Goal: Information Seeking & Learning: Learn about a topic

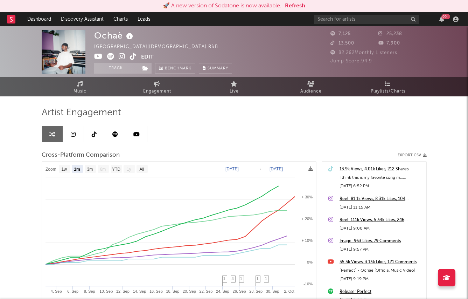
select select "1m"
click at [305, 8] on button "Refresh" at bounding box center [295, 6] width 20 height 8
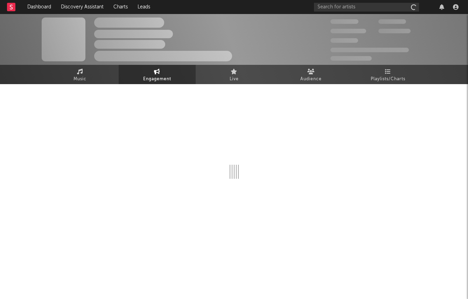
select select "1w"
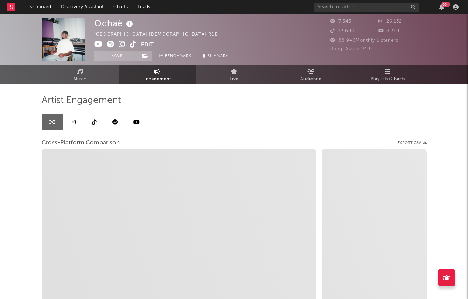
select select "1m"
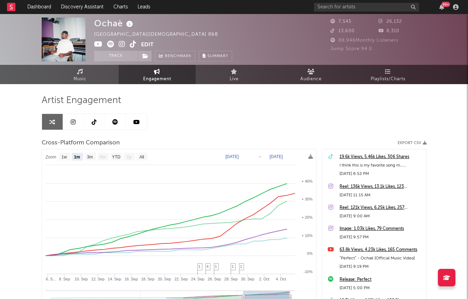
select select "1m"
click at [78, 7] on link "Discovery Assistant" at bounding box center [82, 7] width 52 height 14
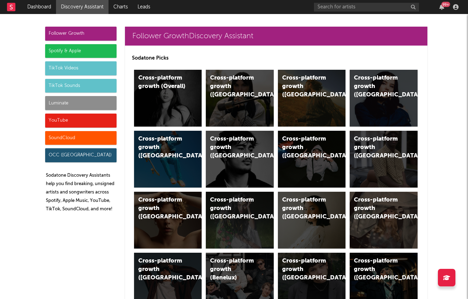
click at [143, 106] on div "Cross-platform growth (Overall)" at bounding box center [168, 98] width 68 height 57
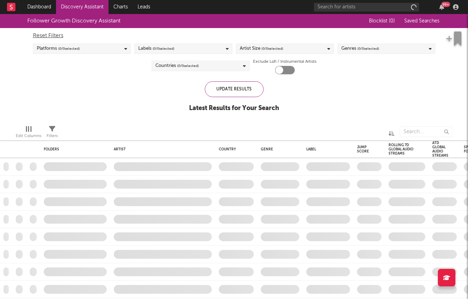
checkbox input "true"
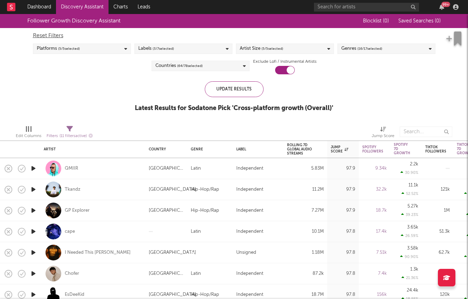
click at [156, 49] on span "( 3 / 7 selected)" at bounding box center [163, 48] width 21 height 8
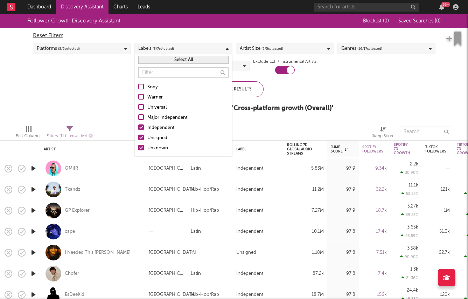
drag, startPoint x: 144, startPoint y: 126, endPoint x: 105, endPoint y: 109, distance: 42.6
click at [144, 126] on label "Independent" at bounding box center [183, 128] width 90 height 8
click at [138, 126] on input "Independent" at bounding box center [138, 128] width 0 height 8
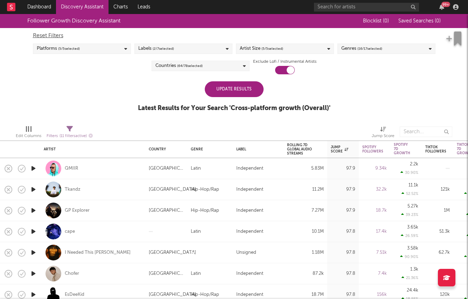
click at [97, 94] on div "Follower Growth Discovery Assistant Blocklist ( 0 ) Saved Searches ( 0 ) Reset …" at bounding box center [234, 66] width 468 height 105
click at [239, 87] on div "Update Results" at bounding box center [234, 89] width 59 height 16
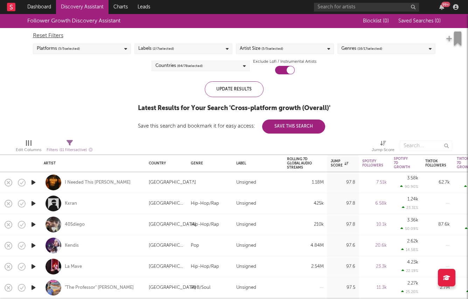
click at [36, 183] on icon "button" at bounding box center [33, 182] width 7 height 9
click at [310, 166] on div "Rolling 7D Global Audio Streams" at bounding box center [300, 163] width 26 height 13
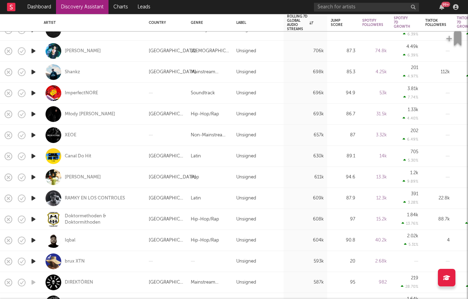
click at [33, 176] on icon "button" at bounding box center [33, 177] width 7 height 9
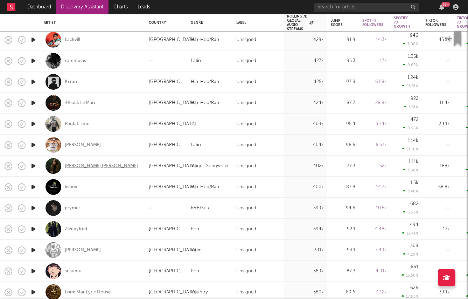
click at [83, 166] on div "Renee Christine" at bounding box center [101, 166] width 73 height 6
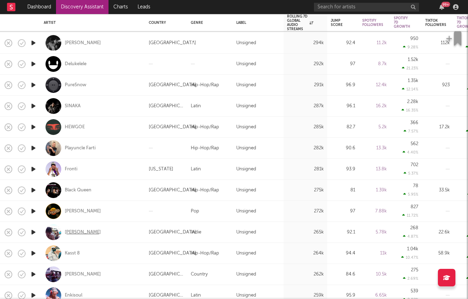
click at [69, 233] on div "Benny Bellson" at bounding box center [83, 232] width 36 height 6
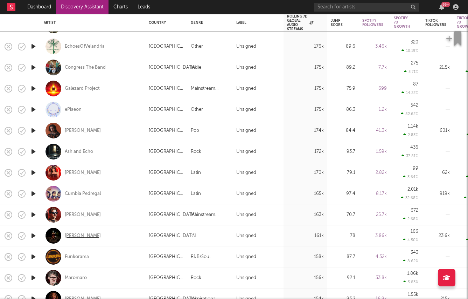
click at [69, 234] on div "Davis Cook" at bounding box center [83, 235] width 36 height 6
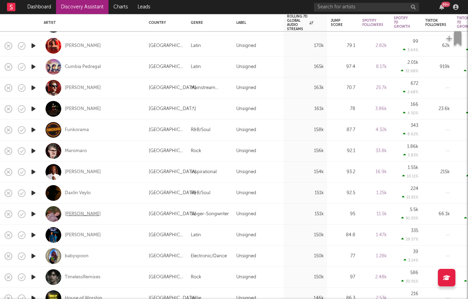
click at [74, 214] on div "[PERSON_NAME]" at bounding box center [83, 214] width 36 height 6
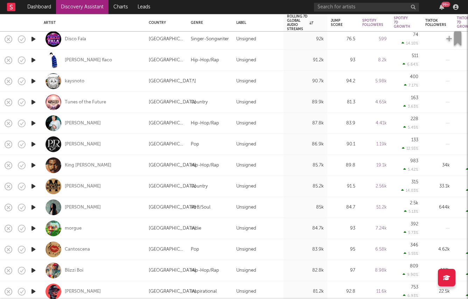
click at [31, 227] on icon "button" at bounding box center [33, 228] width 7 height 9
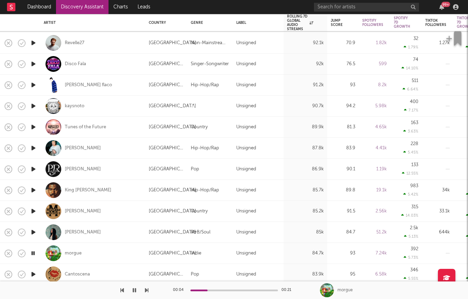
click at [34, 231] on icon "button" at bounding box center [33, 231] width 7 height 9
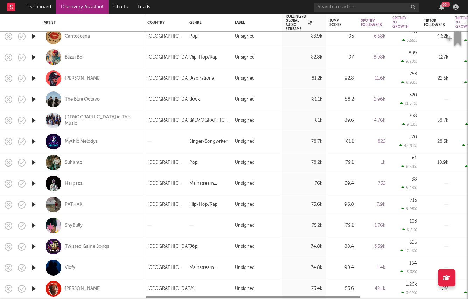
click at [34, 205] on icon "button" at bounding box center [33, 204] width 7 height 9
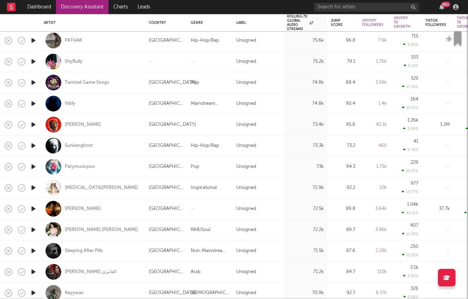
click at [34, 206] on icon "button" at bounding box center [33, 208] width 7 height 9
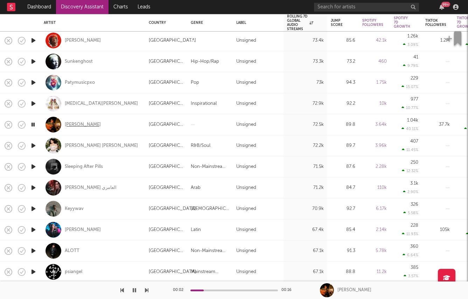
click at [71, 124] on div "[PERSON_NAME]" at bounding box center [83, 124] width 36 height 6
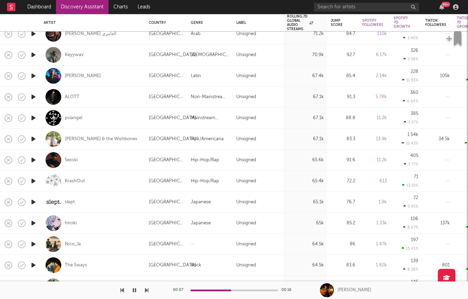
click at [33, 263] on icon "button" at bounding box center [33, 264] width 7 height 9
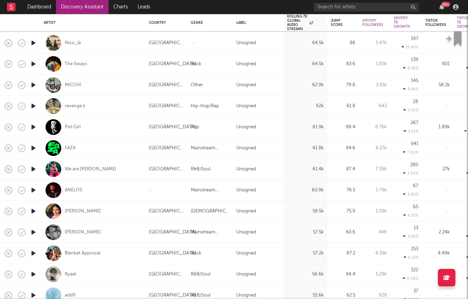
click at [31, 231] on icon "button" at bounding box center [33, 231] width 7 height 9
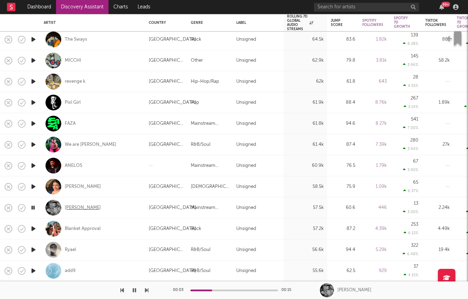
click at [76, 204] on div "Jasper Miller" at bounding box center [83, 207] width 36 height 6
click at [36, 227] on icon "button" at bounding box center [33, 228] width 7 height 9
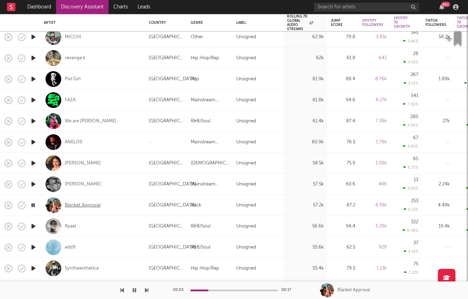
click at [75, 202] on div "Blanket Approval" at bounding box center [83, 205] width 36 height 6
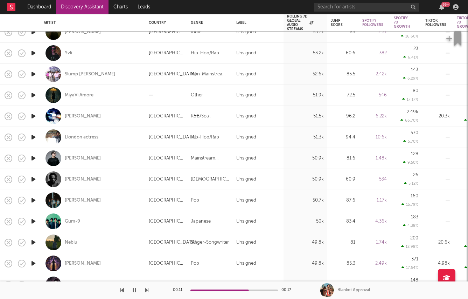
click at [32, 242] on icon "button" at bounding box center [33, 242] width 7 height 9
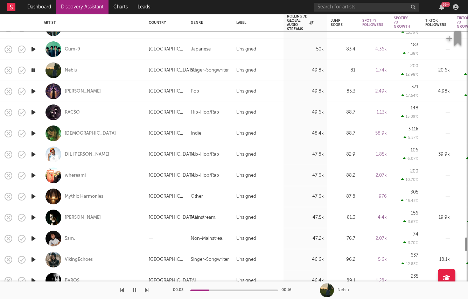
click at [33, 218] on icon "button" at bounding box center [33, 217] width 7 height 9
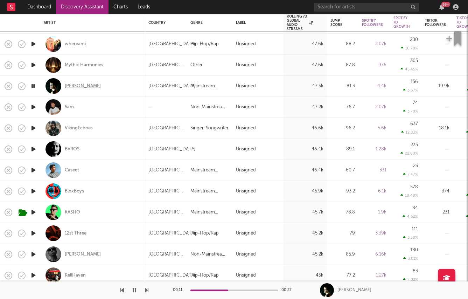
click at [80, 85] on div "[PERSON_NAME]" at bounding box center [83, 86] width 36 height 6
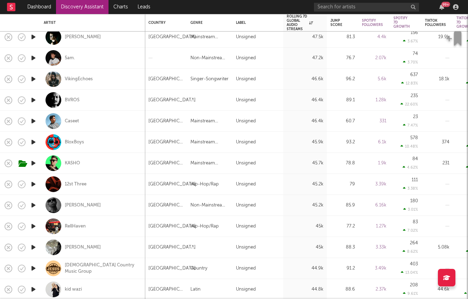
click at [28, 100] on div at bounding box center [33, 100] width 14 height 21
select select "1w"
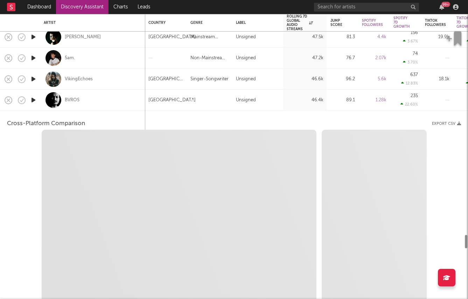
select select "1w"
drag, startPoint x: 118, startPoint y: 105, endPoint x: 108, endPoint y: 105, distance: 9.8
click at [117, 105] on div "BVROS" at bounding box center [93, 100] width 98 height 21
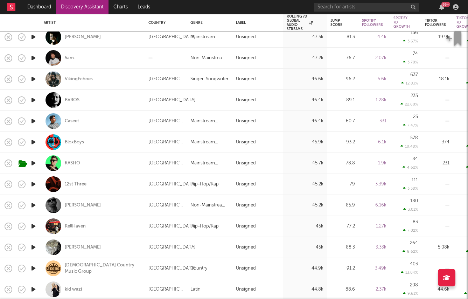
click at [34, 101] on icon "button" at bounding box center [33, 100] width 7 height 9
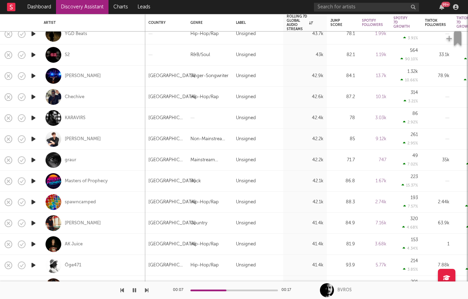
click at [36, 203] on icon "button" at bounding box center [33, 201] width 7 height 9
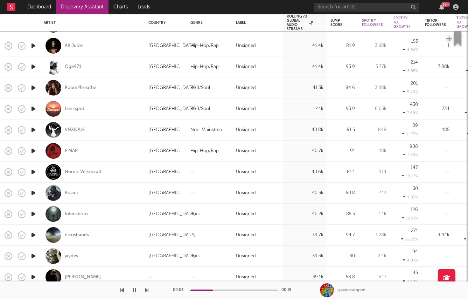
click at [33, 213] on icon "button" at bounding box center [33, 213] width 7 height 9
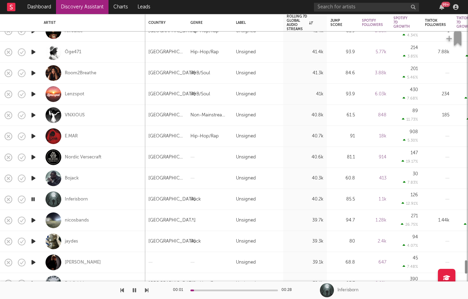
click at [31, 240] on icon "button" at bounding box center [33, 241] width 7 height 9
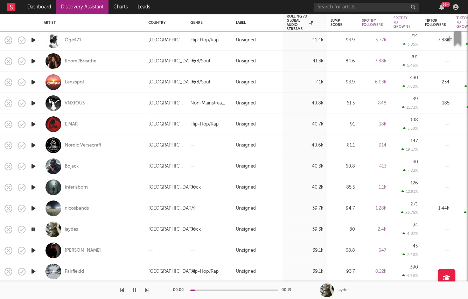
click at [32, 209] on icon "button" at bounding box center [33, 208] width 7 height 9
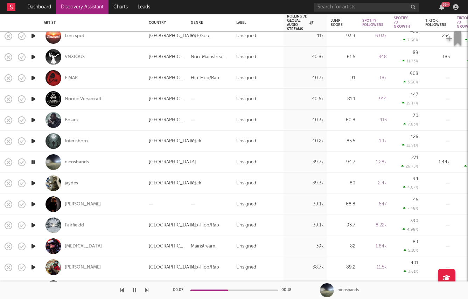
click at [81, 162] on div "nicosbands" at bounding box center [77, 162] width 24 height 6
click at [34, 226] on icon "button" at bounding box center [33, 224] width 7 height 9
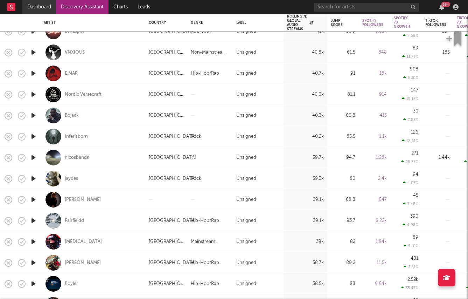
click at [30, 8] on link "Dashboard" at bounding box center [39, 7] width 34 height 14
click at [88, 10] on link "Discovery Assistant" at bounding box center [82, 7] width 52 height 14
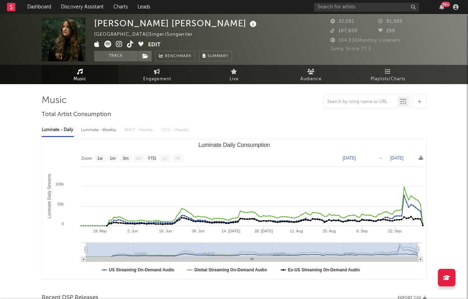
select select "1w"
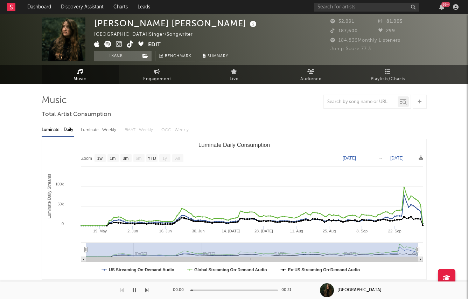
click at [78, 132] on div "Luminate - Daily Luminate - Weekly BMAT - Weekly OCC - Weekly" at bounding box center [234, 130] width 385 height 12
click at [81, 131] on div "Luminate - Weekly" at bounding box center [99, 130] width 37 height 12
select select "6m"
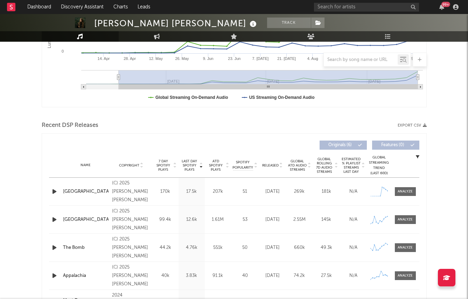
scroll to position [136, 0]
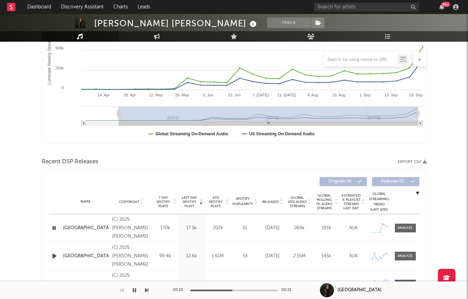
drag, startPoint x: 53, startPoint y: 257, endPoint x: 69, endPoint y: 259, distance: 15.8
click at [54, 257] on icon "button" at bounding box center [54, 255] width 7 height 9
drag, startPoint x: 222, startPoint y: 292, endPoint x: 230, endPoint y: 291, distance: 7.7
click at [225, 292] on div "00:00 00:24" at bounding box center [234, 289] width 122 height 17
click at [232, 288] on div "00:00 00:24" at bounding box center [234, 289] width 122 height 17
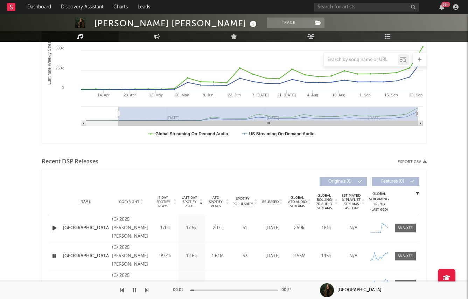
click at [233, 291] on div "00:01 00:24" at bounding box center [234, 289] width 122 height 17
click at [234, 289] on div at bounding box center [233, 290] width 87 height 2
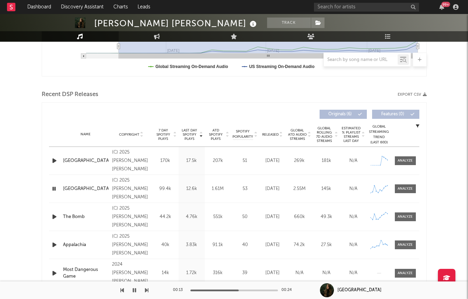
scroll to position [211, 0]
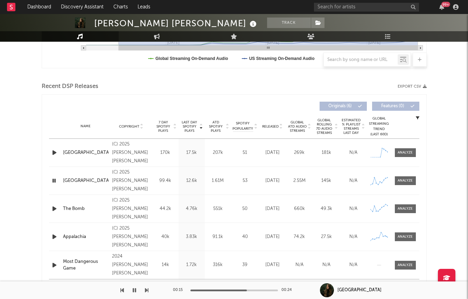
click at [51, 209] on icon "button" at bounding box center [54, 208] width 7 height 9
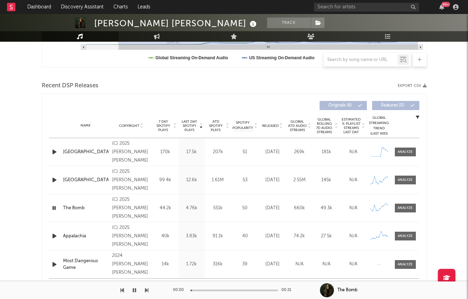
scroll to position [213, 0]
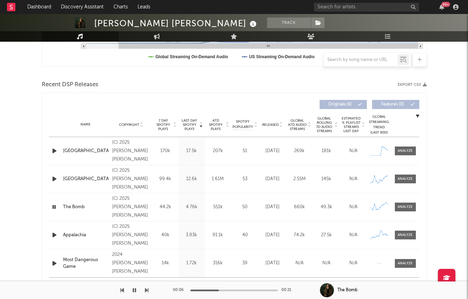
drag, startPoint x: 219, startPoint y: 289, endPoint x: 259, endPoint y: 289, distance: 40.2
click at [259, 289] on div at bounding box center [233, 290] width 87 height 2
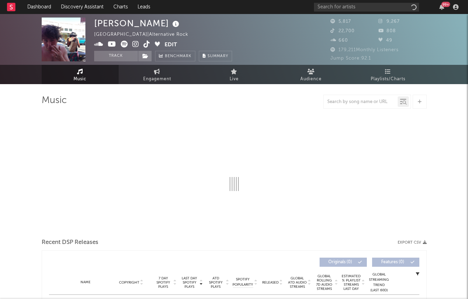
select select "6m"
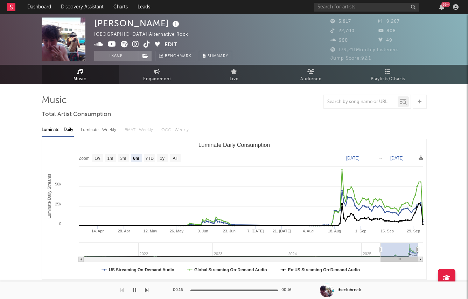
click at [100, 127] on div "Luminate - Weekly" at bounding box center [99, 130] width 37 height 12
select select "6m"
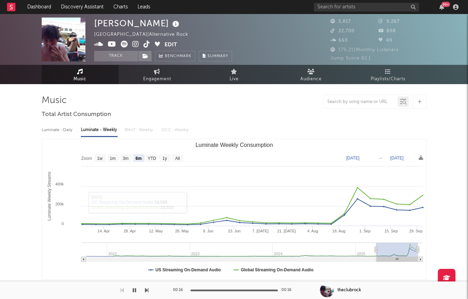
click at [50, 199] on text "Luminate Weekly Streams" at bounding box center [49, 195] width 5 height 49
click at [134, 43] on icon at bounding box center [135, 44] width 7 height 7
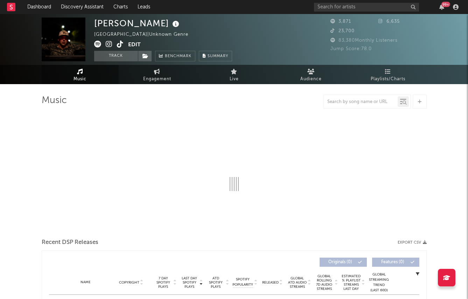
select select "1w"
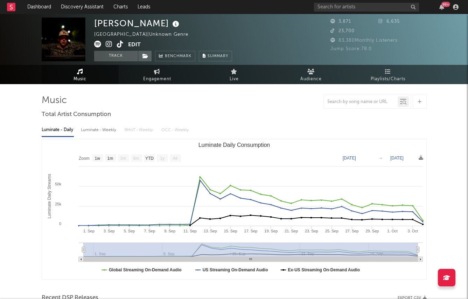
click at [140, 132] on div "Luminate - Daily Luminate - Weekly BMAT - Weekly OCC - Weekly" at bounding box center [234, 130] width 385 height 12
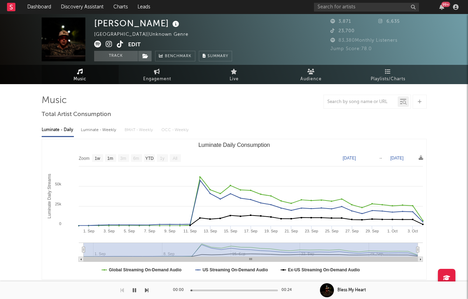
click at [100, 131] on div "Luminate - Weekly" at bounding box center [99, 130] width 37 height 12
select select "6m"
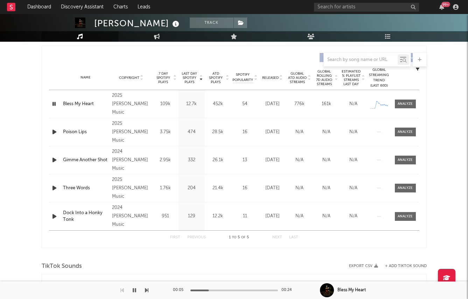
scroll to position [257, 0]
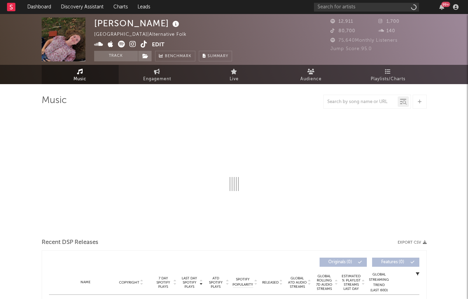
select select "1w"
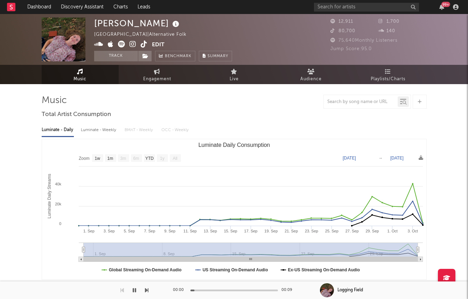
click at [87, 128] on div "Luminate - Weekly" at bounding box center [99, 130] width 37 height 12
select select "1w"
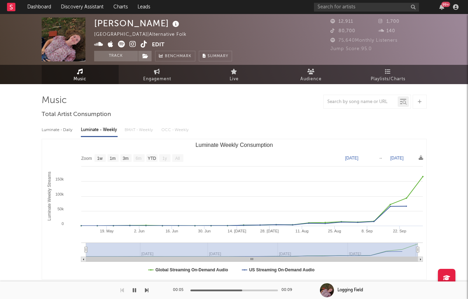
click at [172, 24] on icon at bounding box center [176, 24] width 10 height 10
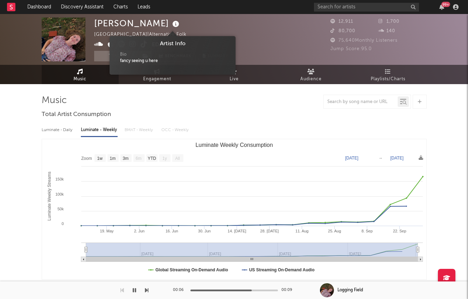
click at [173, 25] on icon at bounding box center [176, 24] width 10 height 10
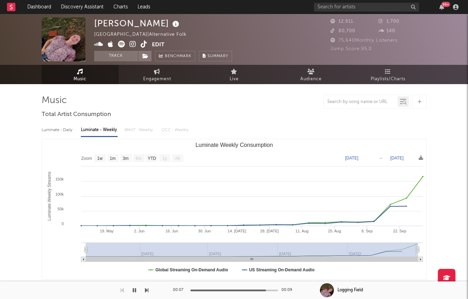
click at [133, 43] on icon at bounding box center [132, 44] width 7 height 7
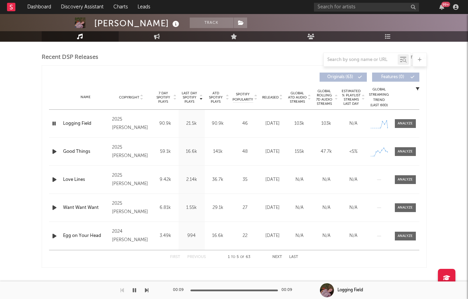
scroll to position [274, 0]
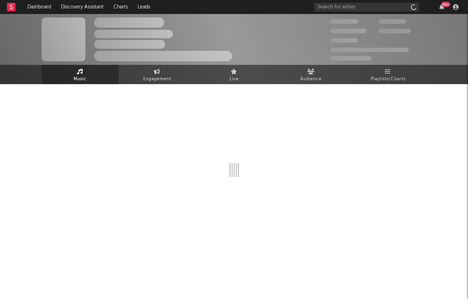
select select "1w"
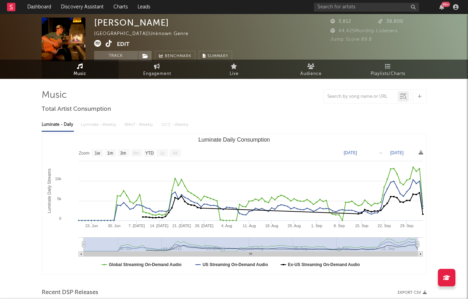
scroll to position [40, 0]
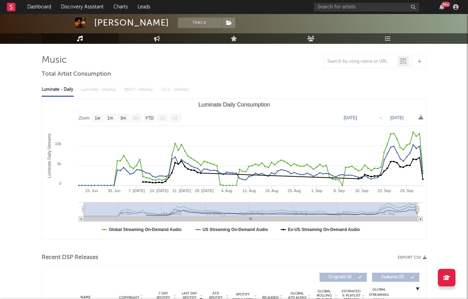
drag, startPoint x: 96, startPoint y: 100, endPoint x: 97, endPoint y: 95, distance: 5.4
click at [96, 100] on rect "Luminate Daily Consumption" at bounding box center [234, 169] width 384 height 140
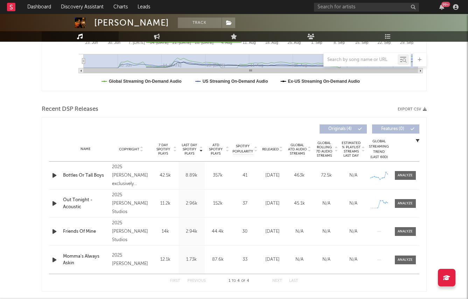
scroll to position [189, 0]
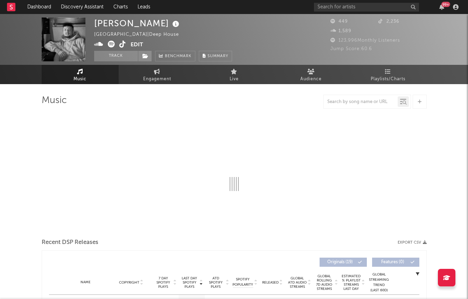
select select "1w"
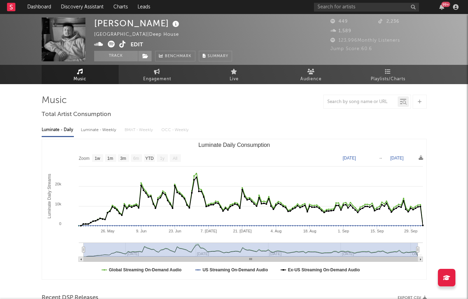
click at [83, 131] on div "Luminate - Weekly" at bounding box center [99, 130] width 37 height 12
select select "1w"
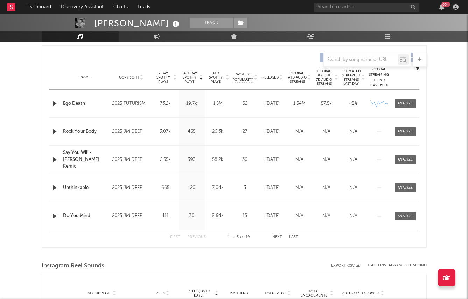
scroll to position [258, 0]
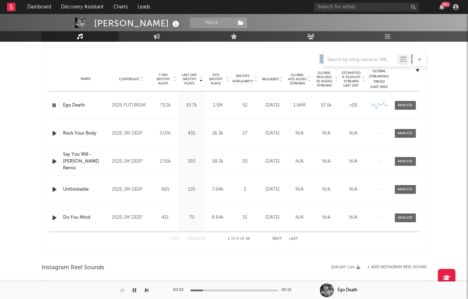
click at [52, 136] on icon "button" at bounding box center [54, 133] width 7 height 9
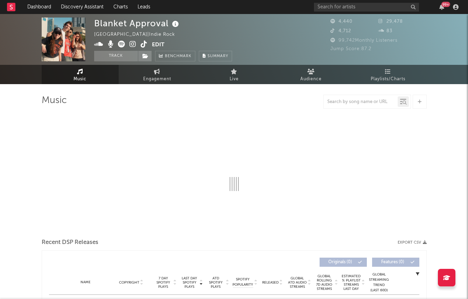
select select "1w"
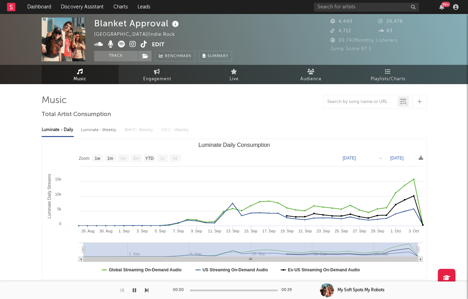
click at [105, 129] on div "Luminate - Weekly" at bounding box center [99, 130] width 37 height 12
select select "1w"
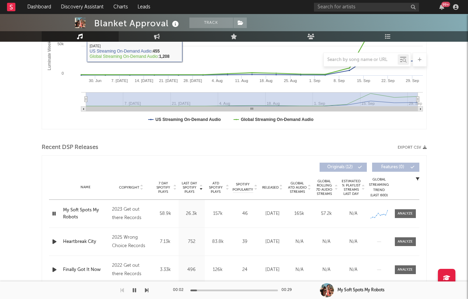
scroll to position [167, 0]
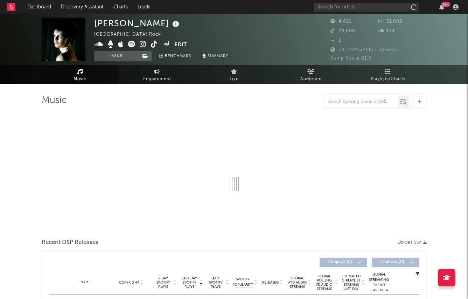
select select "1w"
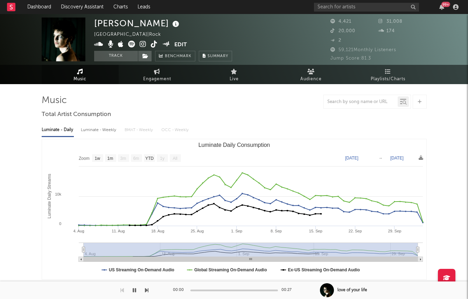
click at [111, 130] on div "Luminate - Weekly" at bounding box center [99, 130] width 37 height 12
select select "1w"
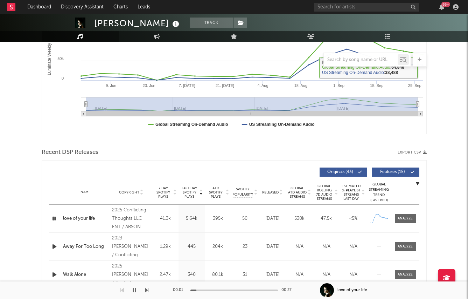
scroll to position [153, 0]
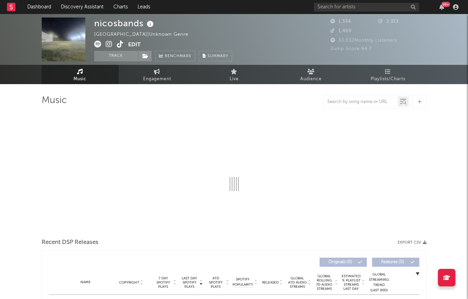
select select "1w"
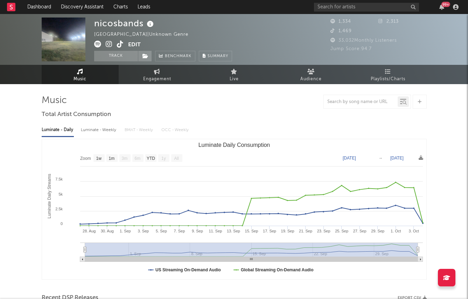
drag, startPoint x: 97, startPoint y: 129, endPoint x: 107, endPoint y: 134, distance: 11.4
click at [97, 129] on div "Luminate - Weekly" at bounding box center [99, 130] width 37 height 12
select select "1w"
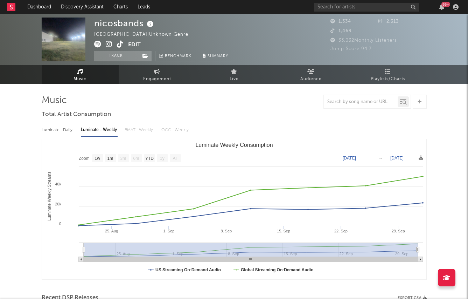
click at [108, 45] on icon at bounding box center [109, 44] width 7 height 7
click at [346, 3] on input "text" at bounding box center [366, 7] width 105 height 9
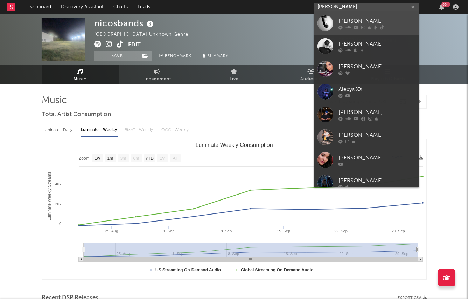
type input "alexys"
click at [365, 21] on div "Alexys" at bounding box center [376, 21] width 77 height 8
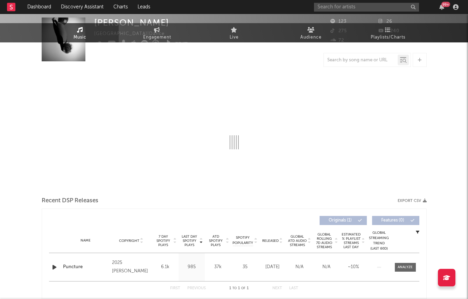
select select "1w"
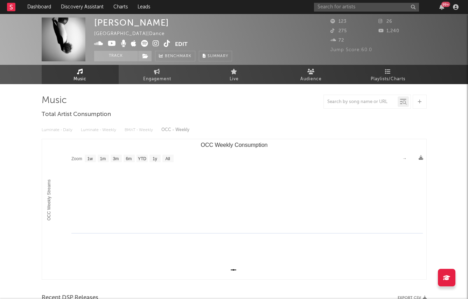
click at [163, 131] on div "Luminate - Daily Luminate - Weekly BMAT - Weekly OCC - Weekly" at bounding box center [234, 130] width 385 height 12
click at [153, 42] on icon at bounding box center [156, 43] width 7 height 7
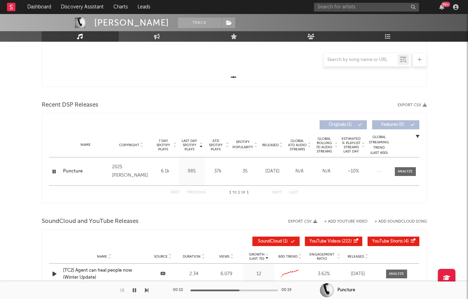
scroll to position [197, 0]
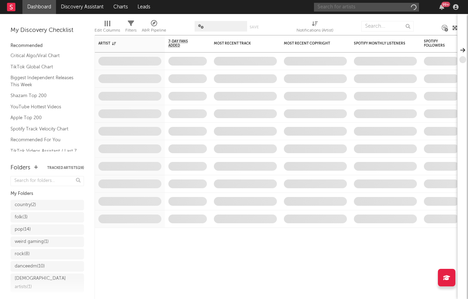
click at [367, 9] on input "text" at bounding box center [366, 7] width 105 height 9
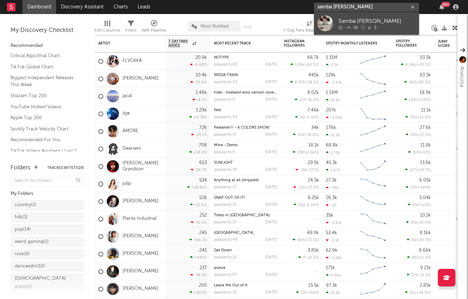
type input "samba jean baptis"
click at [368, 20] on div "Samba Jean-Baptiste" at bounding box center [376, 21] width 77 height 8
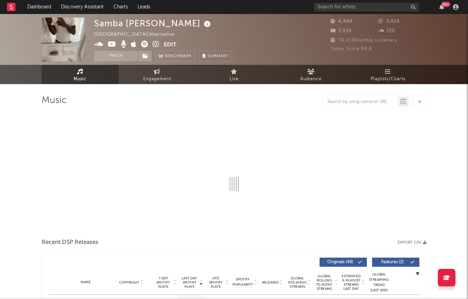
select select "1w"
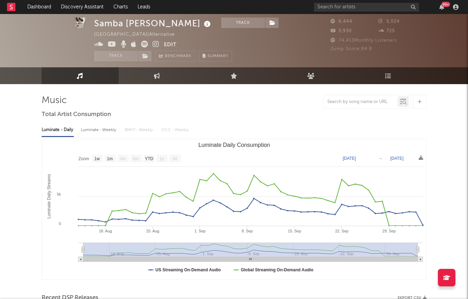
scroll to position [19, 0]
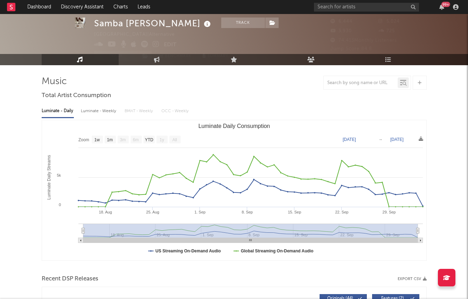
click at [101, 110] on div "Luminate - Weekly" at bounding box center [99, 111] width 37 height 12
select select "6m"
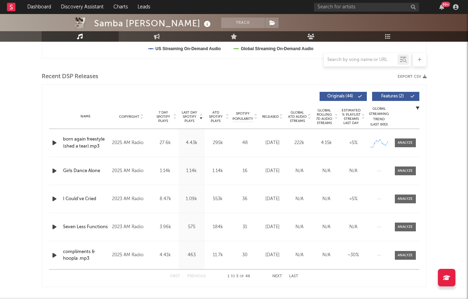
scroll to position [0, 0]
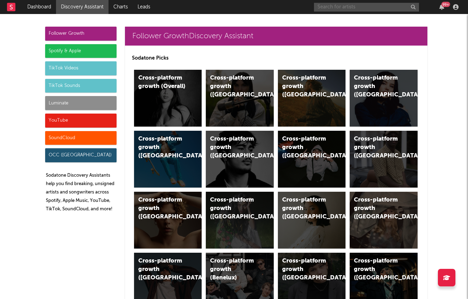
click at [358, 8] on input "text" at bounding box center [366, 7] width 105 height 9
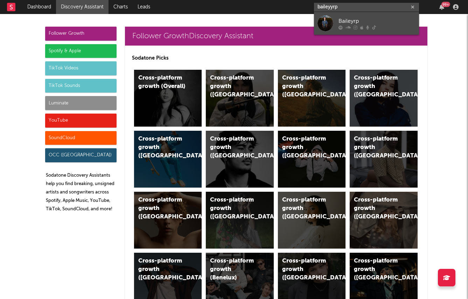
type input "baileyyrp"
click at [356, 22] on div "Baileyrp" at bounding box center [376, 21] width 77 height 8
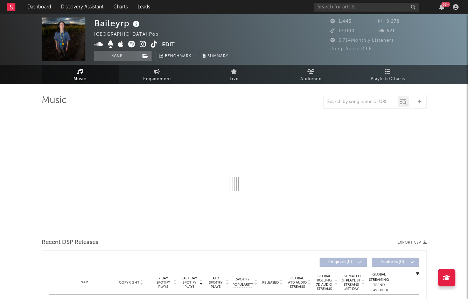
select select "1w"
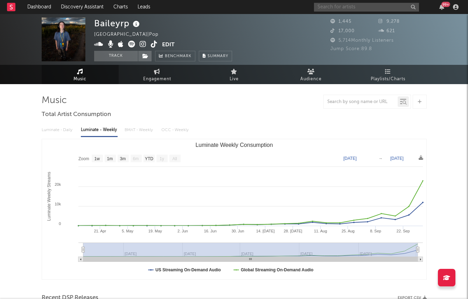
click at [344, 3] on input "text" at bounding box center [366, 7] width 105 height 9
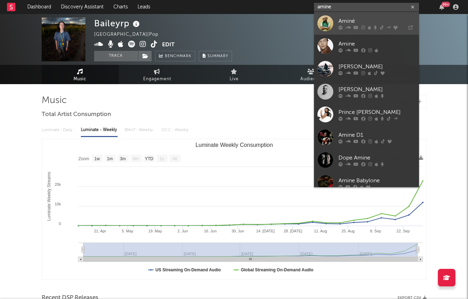
type input "amine"
click at [341, 24] on div "Aminé" at bounding box center [376, 21] width 77 height 8
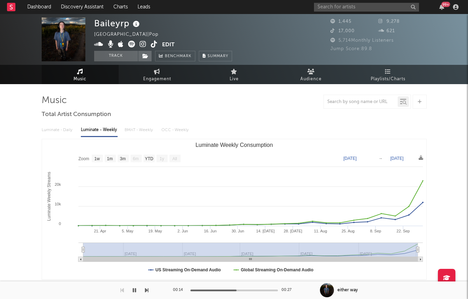
scroll to position [5, 0]
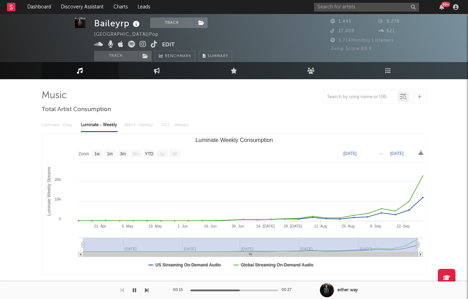
click at [100, 20] on div "Baileyrp" at bounding box center [117, 23] width 47 height 12
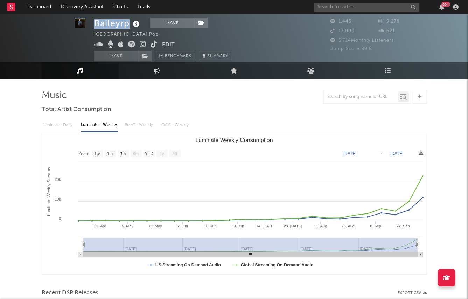
copy div "Baileyrp"
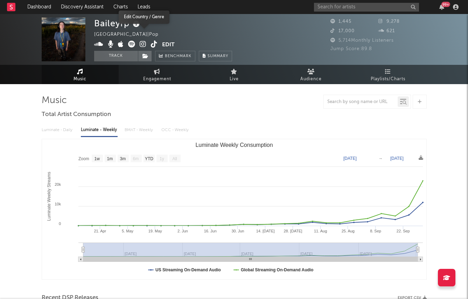
click at [159, 22] on div "Baileyrp United States | Pop Edit Track Benchmark Summary" at bounding box center [163, 39] width 138 height 44
click at [147, 45] on span at bounding box center [128, 45] width 68 height 9
click at [142, 45] on icon at bounding box center [143, 44] width 7 height 7
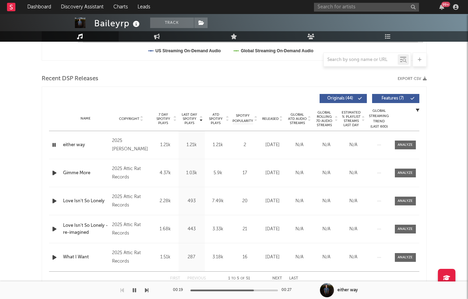
scroll to position [262, 0]
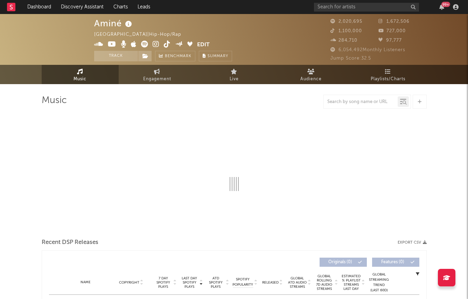
select select "6m"
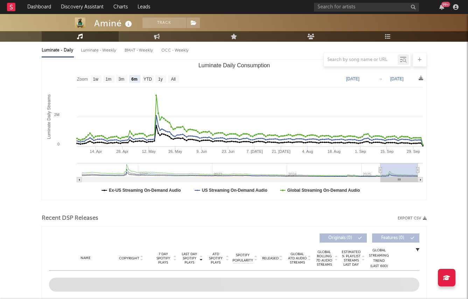
scroll to position [74, 0]
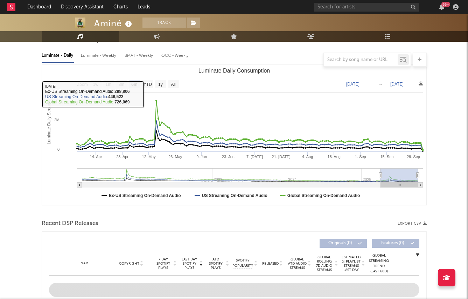
click at [93, 56] on div at bounding box center [234, 59] width 385 height 14
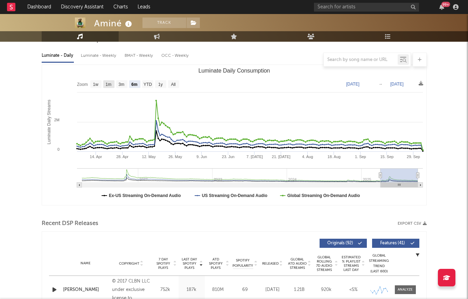
scroll to position [55, 0]
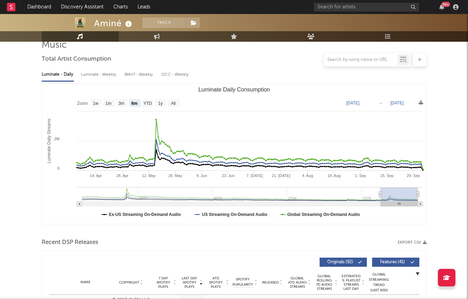
click at [99, 76] on div "Luminate - Weekly" at bounding box center [99, 75] width 37 height 12
select select "6m"
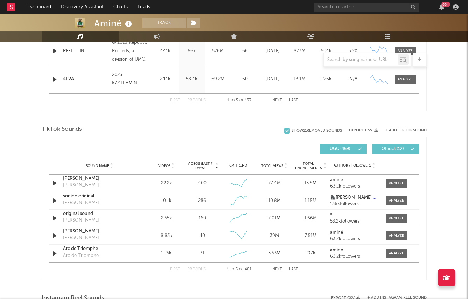
scroll to position [398, 0]
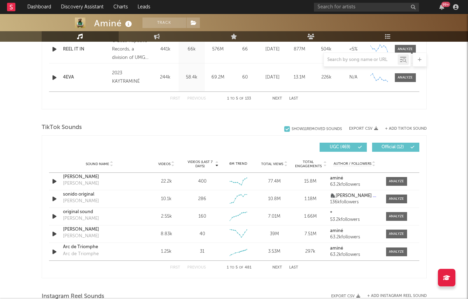
click at [203, 165] on span "Videos (last 7 days)" at bounding box center [200, 164] width 28 height 8
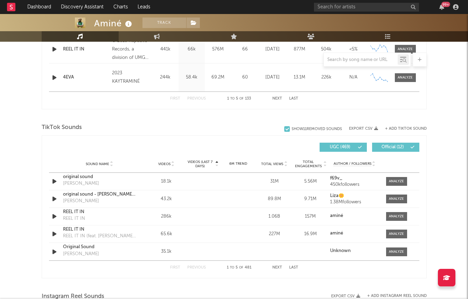
click at [203, 165] on span "Videos (last 7 days)" at bounding box center [200, 164] width 28 height 8
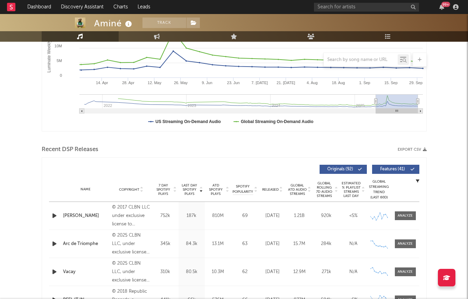
scroll to position [63, 0]
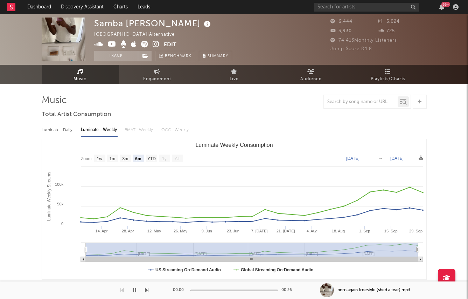
select select "6m"
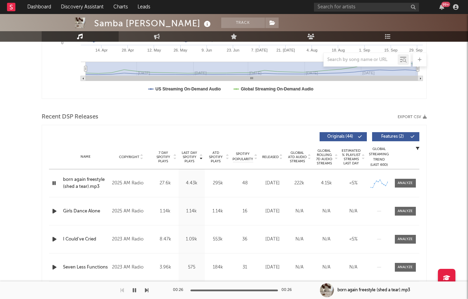
scroll to position [182, 0]
